Goal: Task Accomplishment & Management: Manage account settings

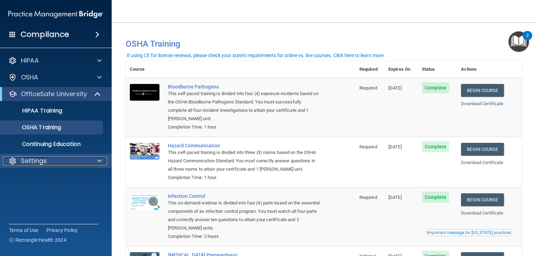
click at [76, 159] on div "Settings" at bounding box center [46, 161] width 86 height 8
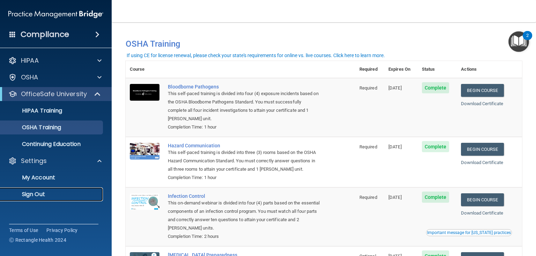
click at [32, 194] on p "Sign Out" at bounding box center [52, 194] width 95 height 7
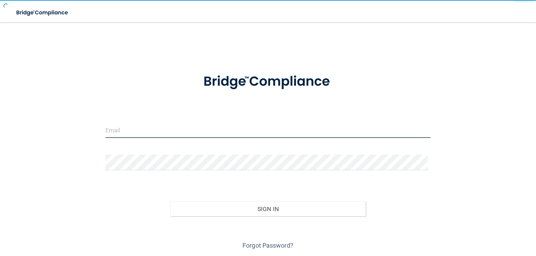
type input "[EMAIL_ADDRESS][DOMAIN_NAME]"
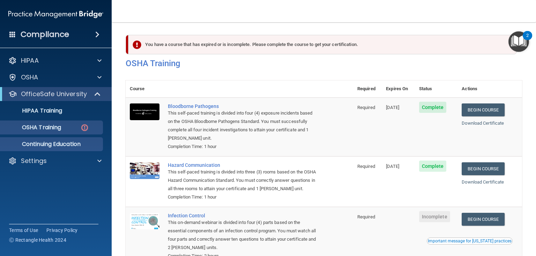
scroll to position [69, 0]
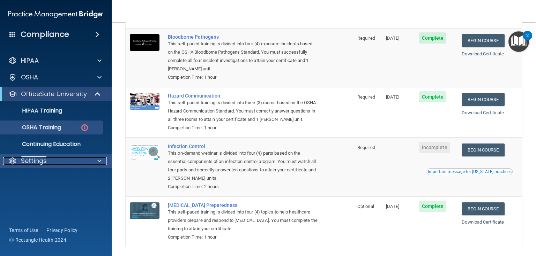
click at [48, 160] on div "Settings" at bounding box center [46, 161] width 86 height 8
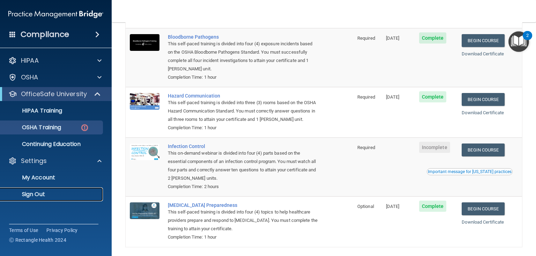
click at [42, 194] on p "Sign Out" at bounding box center [52, 194] width 95 height 7
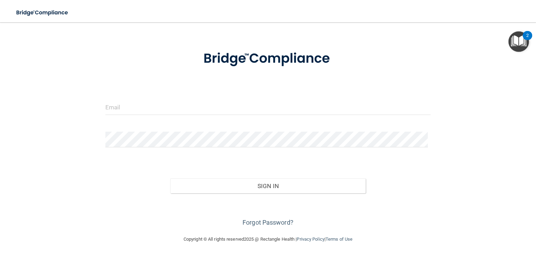
scroll to position [20, 0]
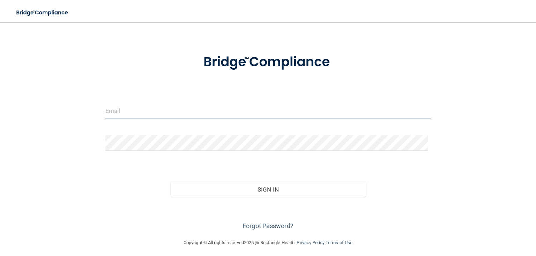
type input "[EMAIL_ADDRESS][DOMAIN_NAME]"
